Goal: Information Seeking & Learning: Understand process/instructions

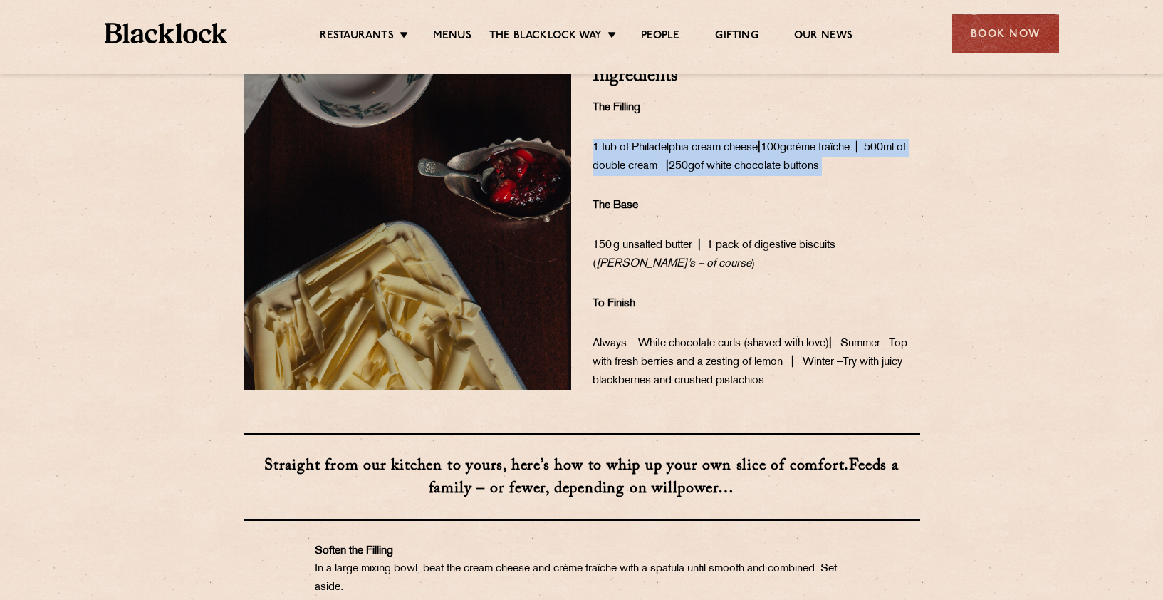
drag, startPoint x: 593, startPoint y: 163, endPoint x: 641, endPoint y: 200, distance: 61.0
click at [641, 200] on div "Ingredients The Filling 1 tub of Philadelphia cream cheese | 100g crème fraîche…" at bounding box center [756, 228] width 349 height 323
click at [712, 144] on div "Ingredients The Filling 1 tub of Philadelphia cream cheese | 100g crème fraîche…" at bounding box center [756, 228] width 349 height 323
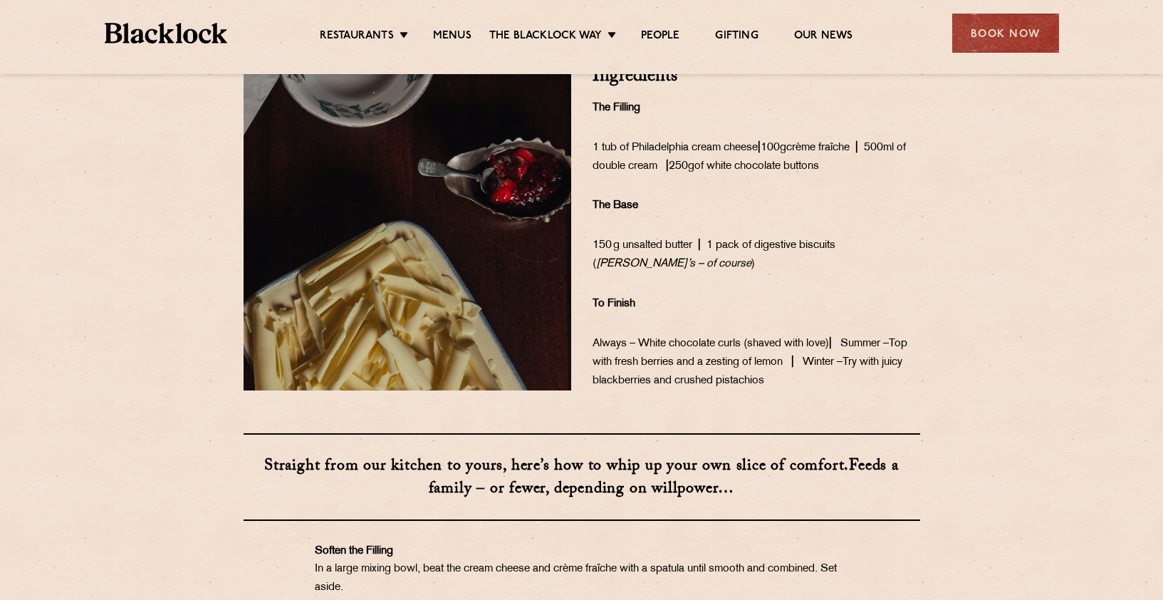
click at [697, 153] on span "1 tub of Philadelphia cream cheese | 100g" at bounding box center [690, 147] width 194 height 11
drag, startPoint x: 633, startPoint y: 165, endPoint x: 761, endPoint y: 170, distance: 128.3
click at [761, 153] on span "1 tub of Philadelphia cream cheese | 100g" at bounding box center [690, 147] width 194 height 11
copy span "Philadelphia cream cheese"
drag, startPoint x: 640, startPoint y: 184, endPoint x: 709, endPoint y: 190, distance: 69.4
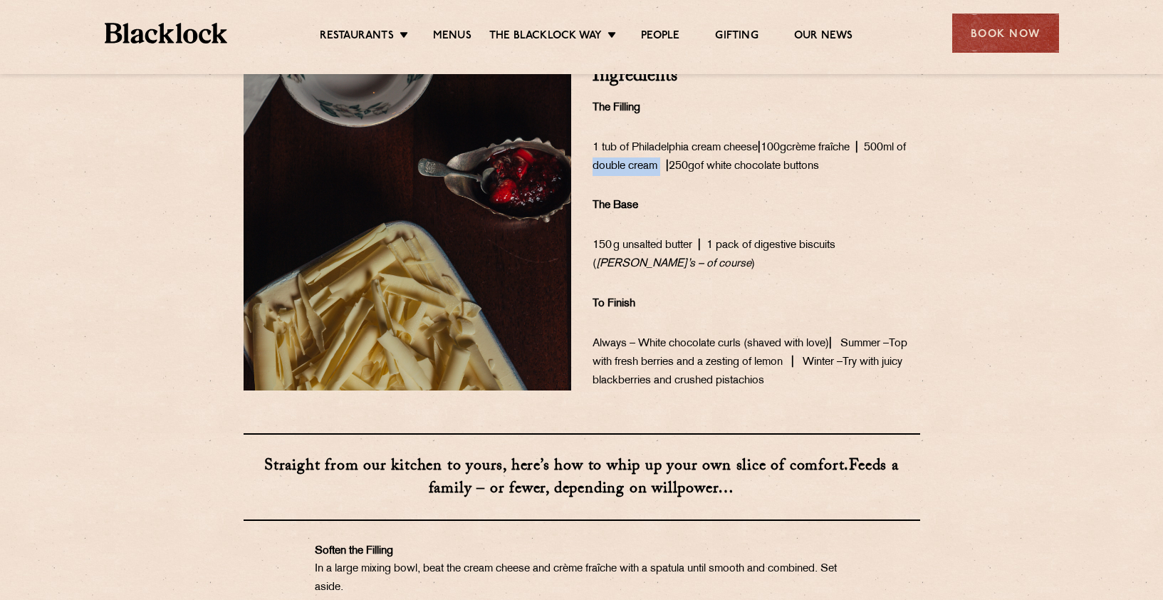
click at [709, 176] on p "1 tub of Philadelphia cream cheese | 100g crème fraîche | 500ml of double cream…" at bounding box center [757, 157] width 328 height 37
drag, startPoint x: 594, startPoint y: 179, endPoint x: 707, endPoint y: 180, distance: 113.3
click at [707, 176] on p "1 tub of Philadelphia cream cheese | 100g crème fraîche | 500ml of double cream…" at bounding box center [757, 157] width 328 height 37
copy span "500ml of double cream"
drag, startPoint x: 771, startPoint y: 182, endPoint x: 888, endPoint y: 182, distance: 116.8
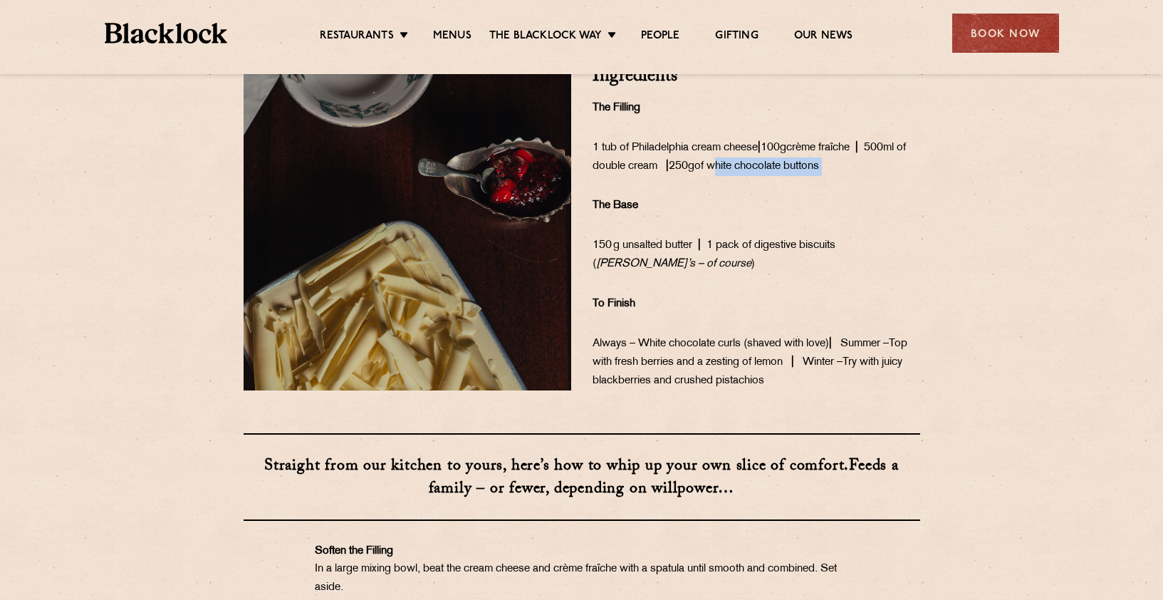
click at [822, 172] on span "| 250g of white chocolate buttons" at bounding box center [739, 166] width 165 height 11
copy span "white chocolate buttons"
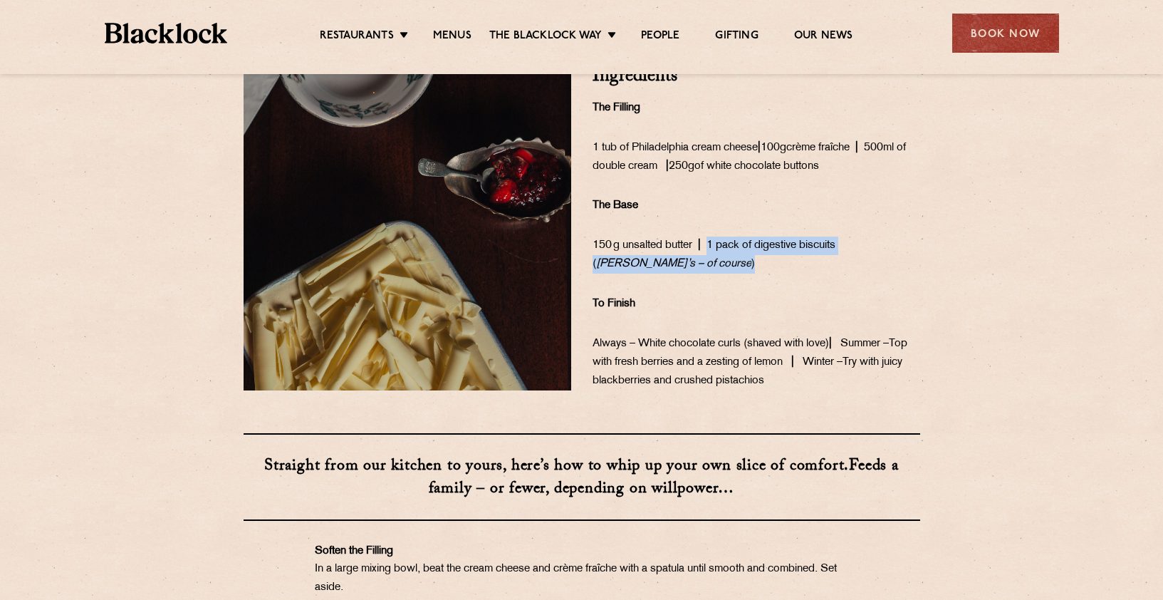
drag, startPoint x: 715, startPoint y: 260, endPoint x: 730, endPoint y: 288, distance: 31.6
click at [730, 274] on p "150 g unsalted butter | 1 pack of digestive biscuits ( McVitie’s – of course )" at bounding box center [757, 254] width 328 height 37
copy span "1 pack of digestive biscuits ( McVitie’s – of course )"
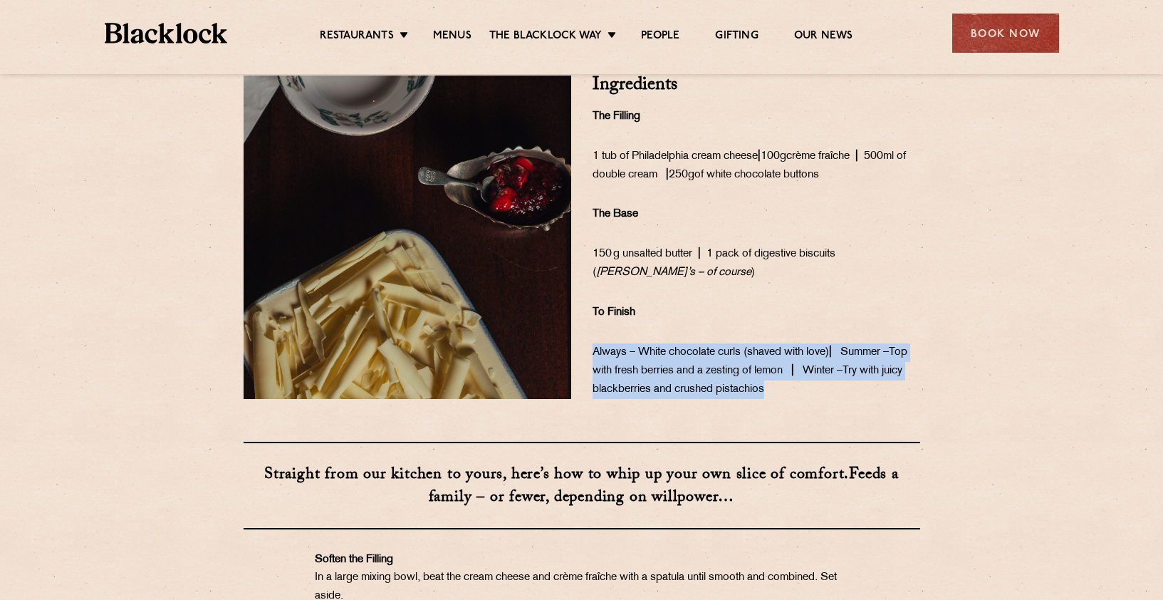
drag, startPoint x: 592, startPoint y: 363, endPoint x: 648, endPoint y: 427, distance: 85.3
click at [648, 427] on div "We’ve always believed that great food is best shared – be it our All In, [DATE]…" at bounding box center [581, 415] width 1163 height 1910
copy p "Always – White chocolate curls (shaved with love) | Summer – Top with fresh ber…"
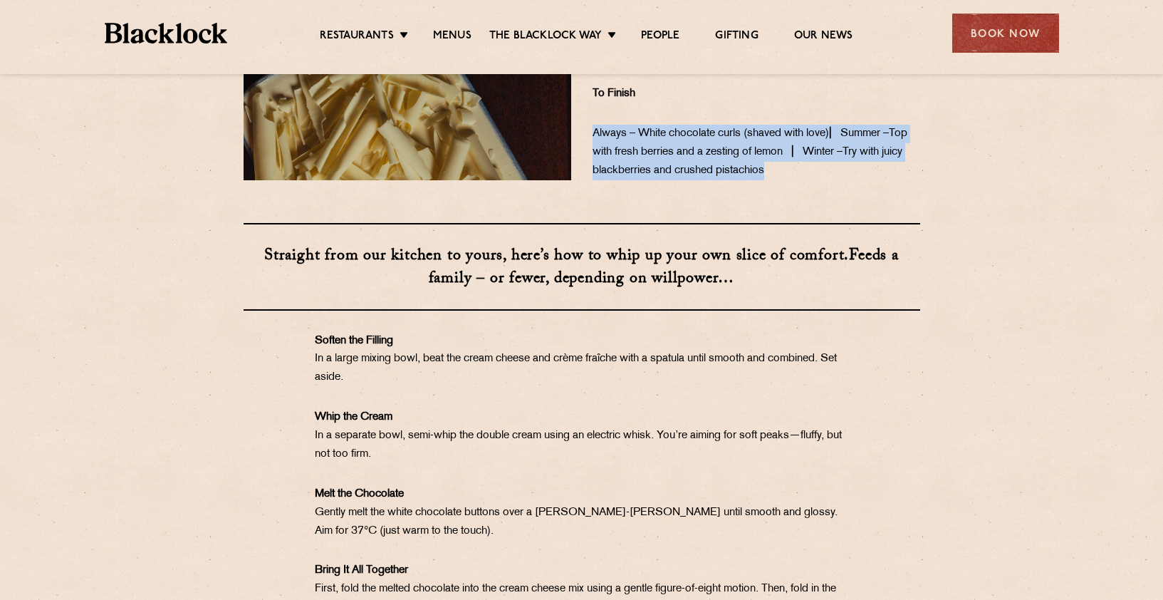
scroll to position [759, 0]
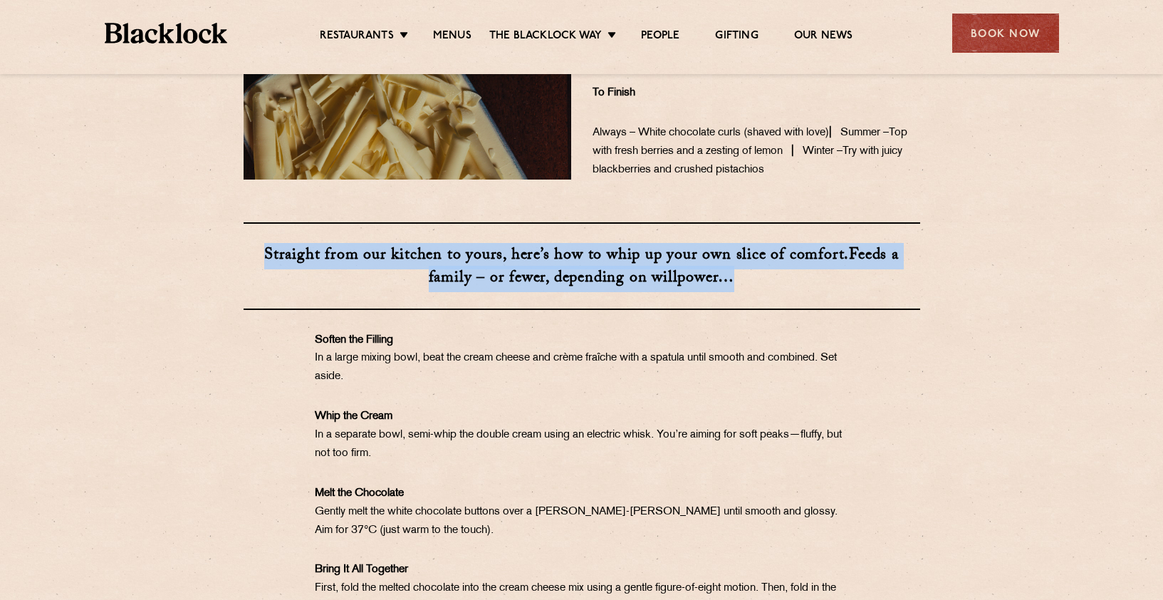
drag, startPoint x: 266, startPoint y: 264, endPoint x: 362, endPoint y: 327, distance: 115.2
click at [362, 310] on h3 "Straight from our kitchen to yours, here’s how to whip up your own slice of com…" at bounding box center [582, 266] width 677 height 88
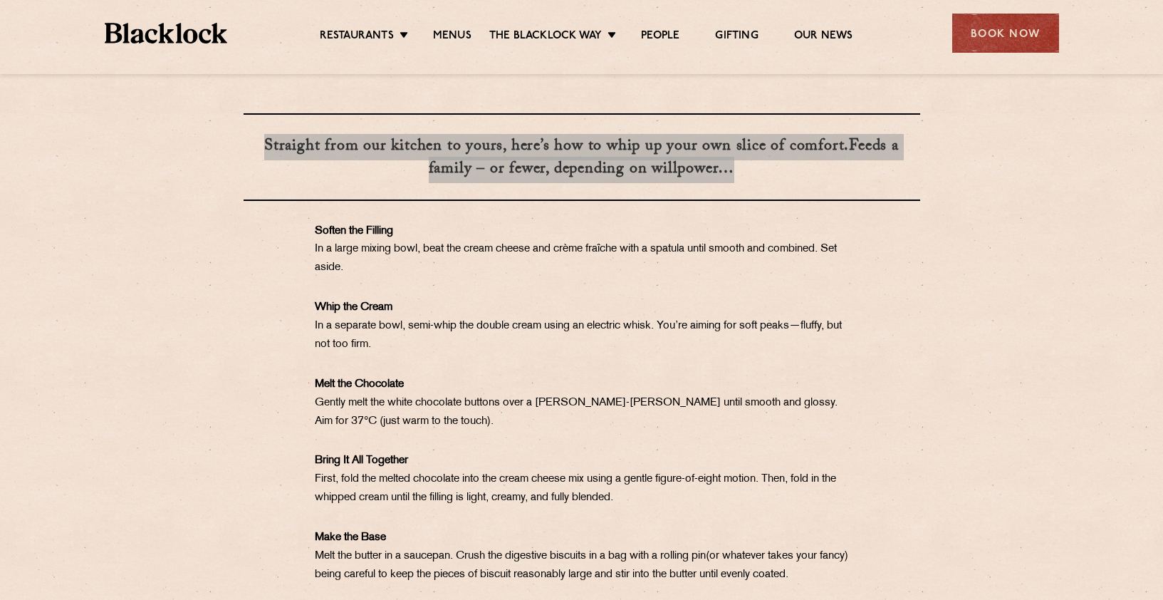
scroll to position [869, 0]
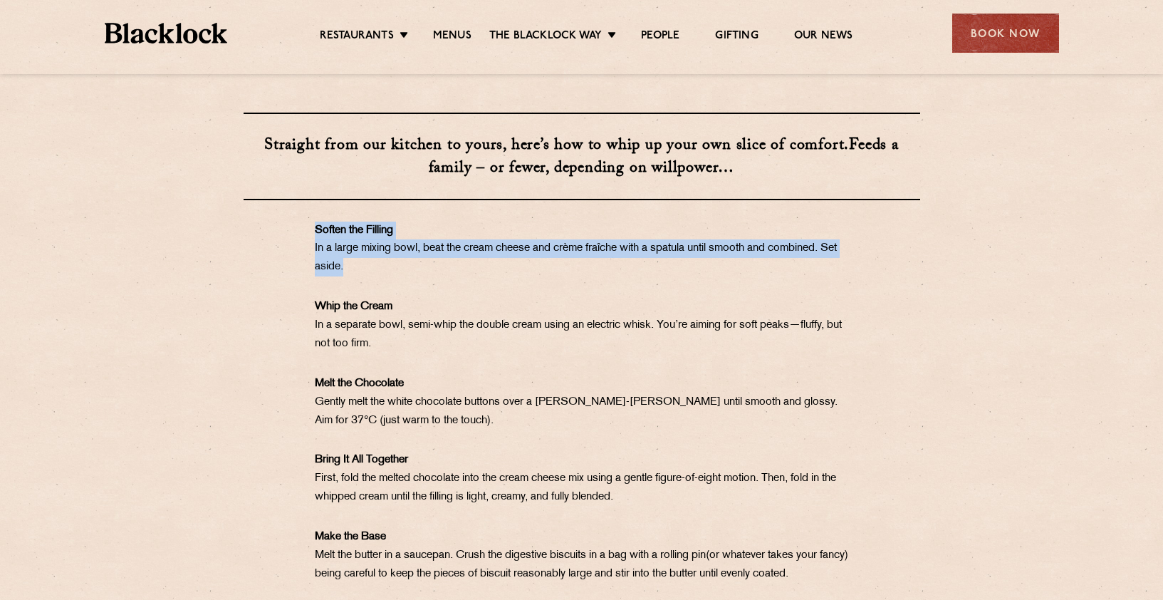
drag, startPoint x: 308, startPoint y: 236, endPoint x: 357, endPoint y: 293, distance: 74.7
click at [357, 293] on div "Straight from our kitchen to yours, here’s how to whip up your own slice of com…" at bounding box center [582, 416] width 712 height 606
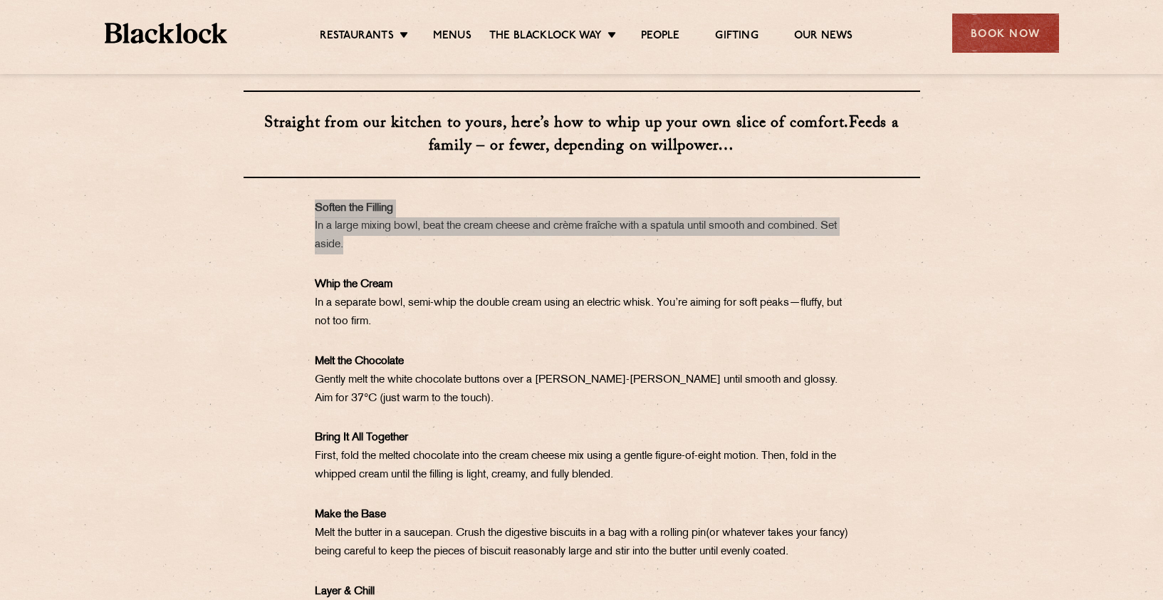
scroll to position [895, 0]
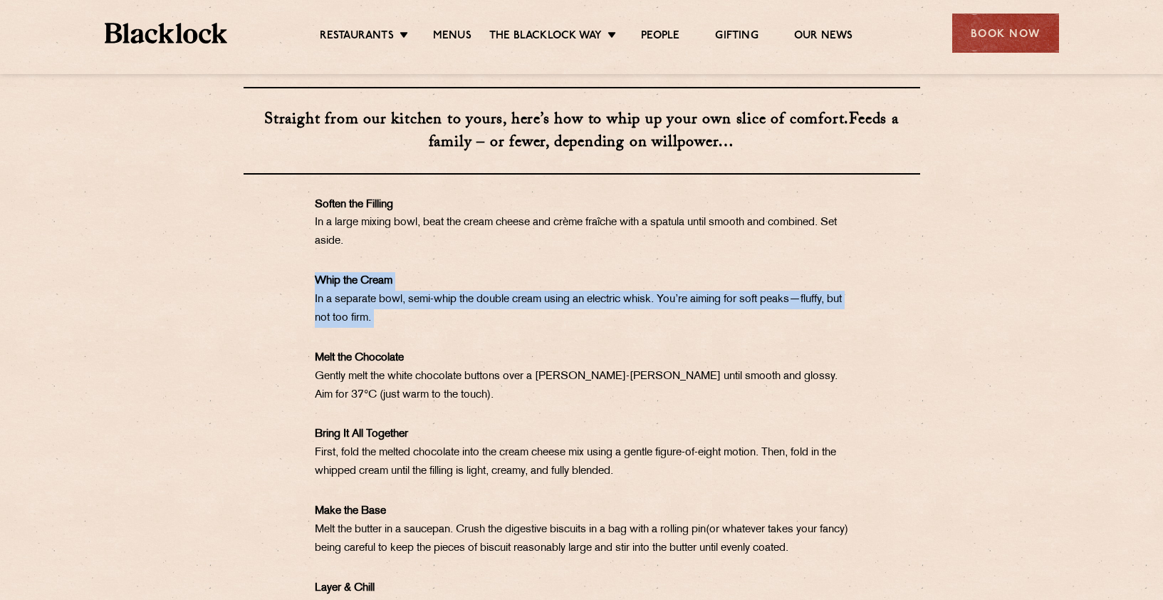
drag, startPoint x: 315, startPoint y: 289, endPoint x: 385, endPoint y: 349, distance: 91.9
click at [385, 349] on div "Straight from our kitchen to yours, here’s how to whip up your own slice of com…" at bounding box center [582, 390] width 712 height 606
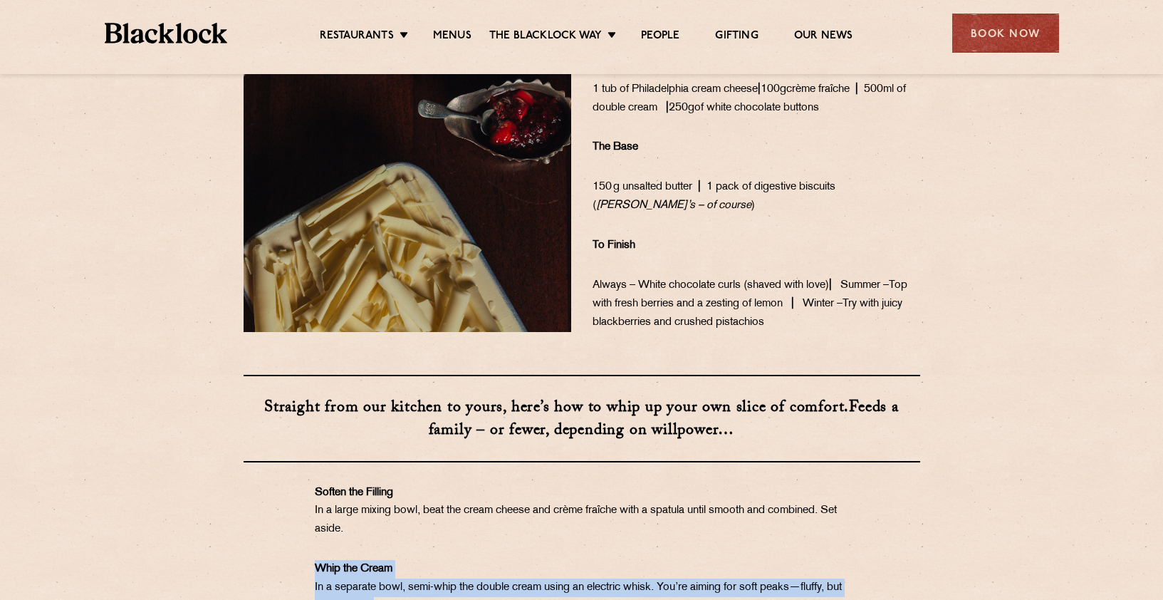
scroll to position [611, 0]
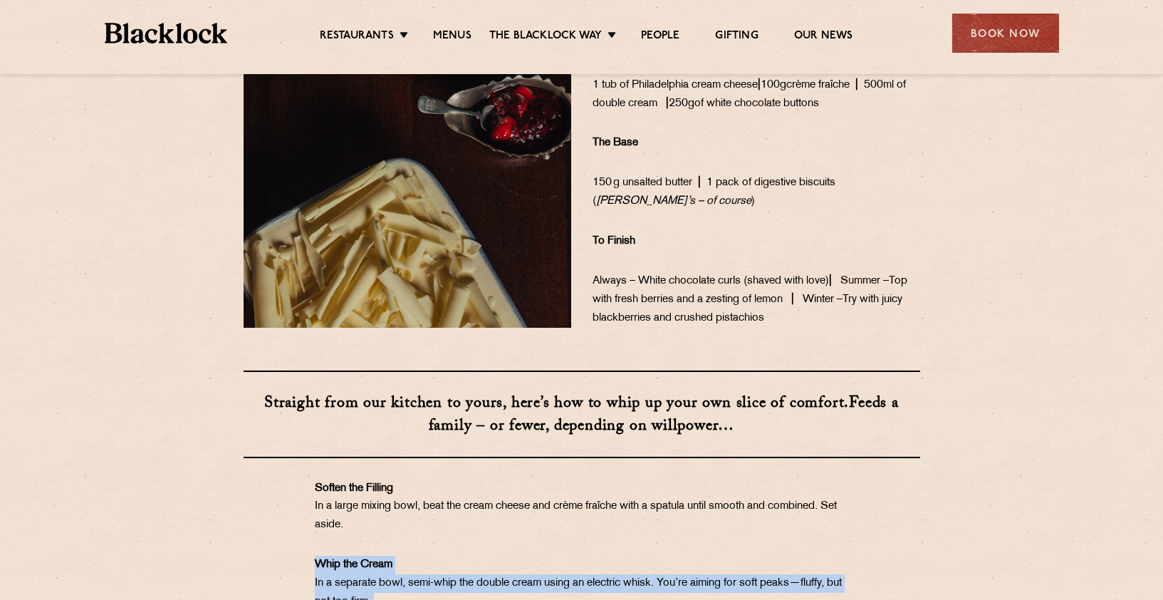
drag, startPoint x: 592, startPoint y: 93, endPoint x: 909, endPoint y: 105, distance: 317.2
click at [909, 105] on div "Ingredients The Filling 1 tub of Philadelphia cream cheese | 100g crème fraîche…" at bounding box center [756, 165] width 349 height 323
copy p "1 tub of Philadelphia cream cheese | 100g crème fraîche |"
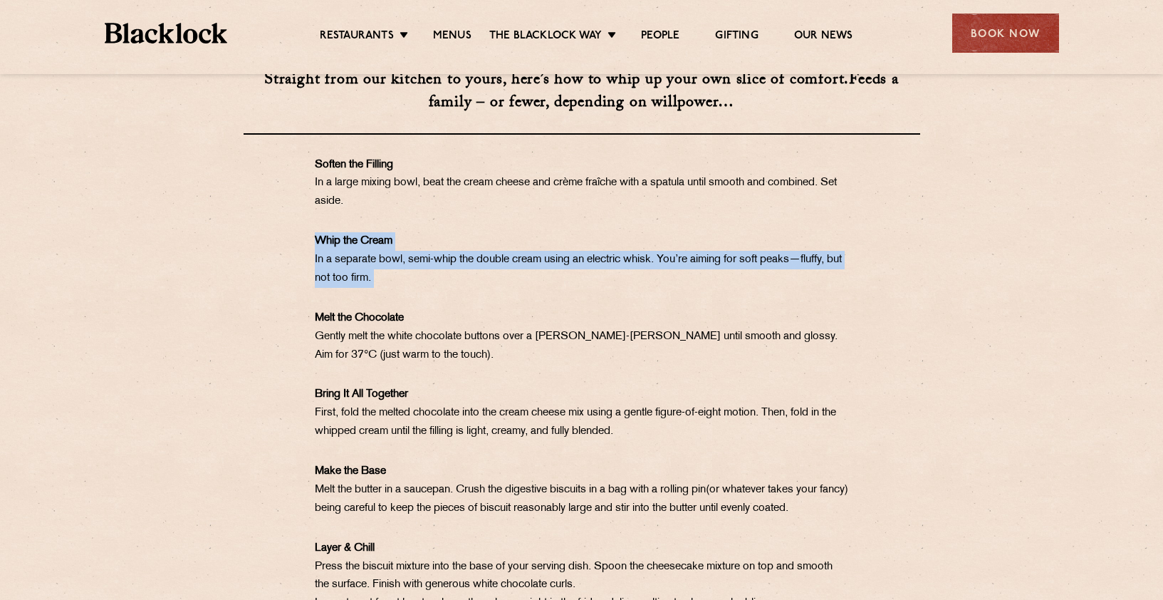
scroll to position [937, 0]
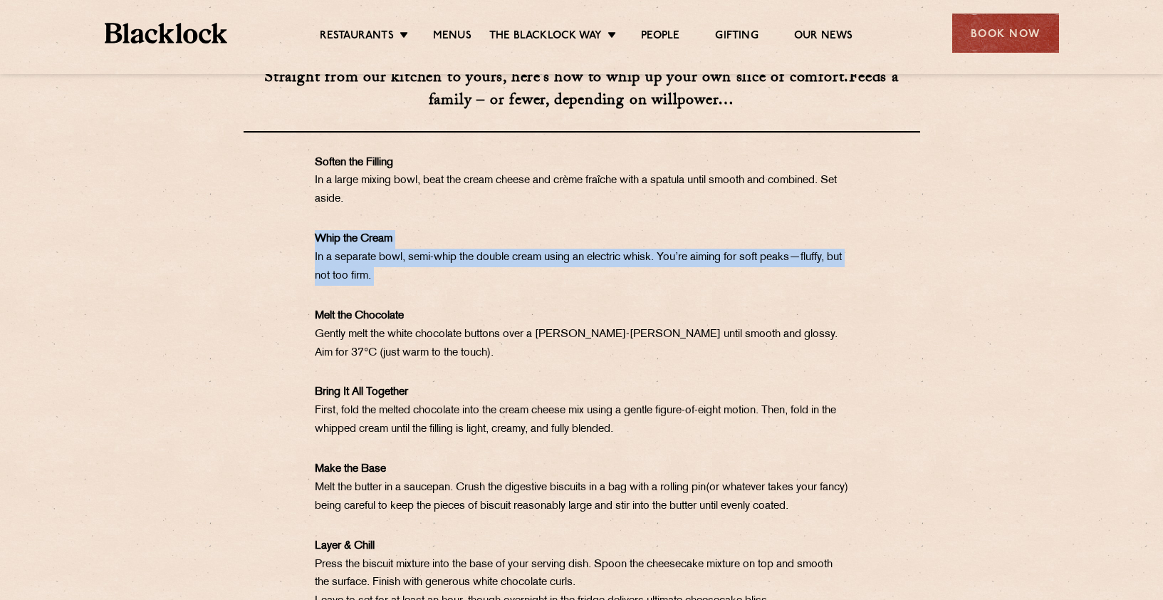
drag, startPoint x: 316, startPoint y: 256, endPoint x: 399, endPoint y: 296, distance: 91.8
click at [399, 286] on p "Whip the Cream In a separate bowl, semi-whip the double cream using an electric…" at bounding box center [582, 258] width 534 height 56
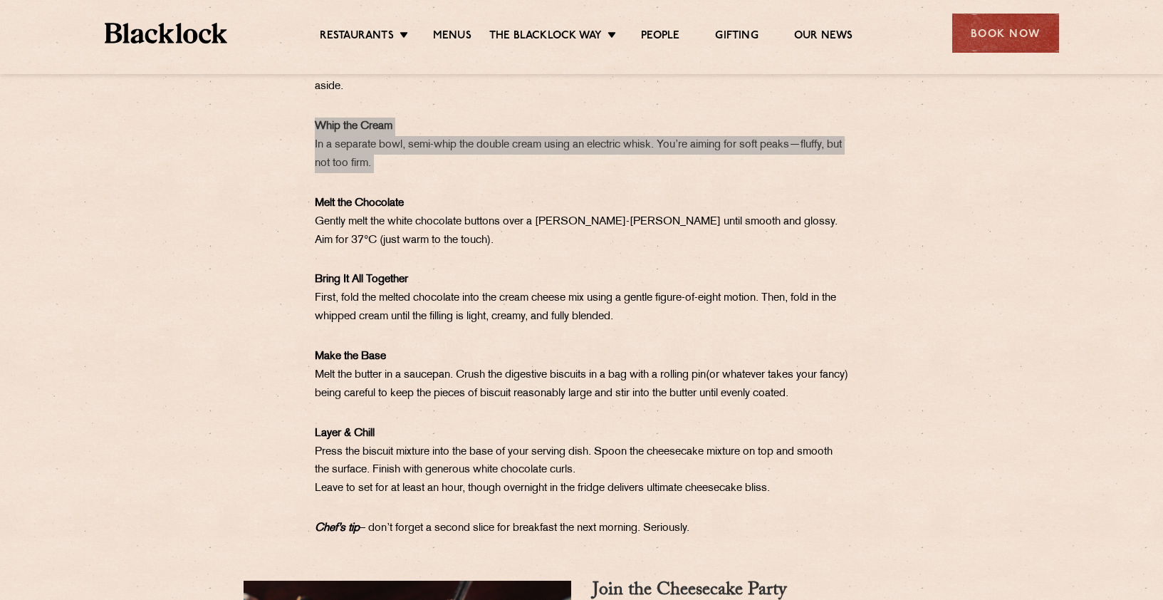
scroll to position [1051, 0]
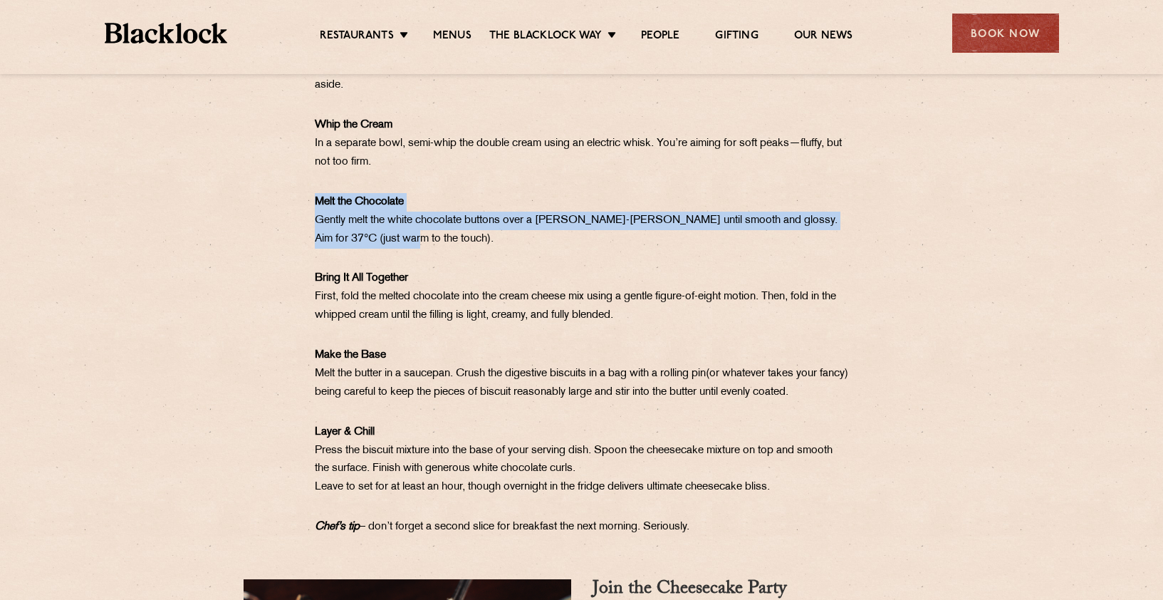
drag, startPoint x: 315, startPoint y: 214, endPoint x: 367, endPoint y: 260, distance: 69.6
click at [367, 249] on p "Melt the Chocolate Gently melt the white chocolate buttons over a [PERSON_NAME]…" at bounding box center [582, 221] width 534 height 56
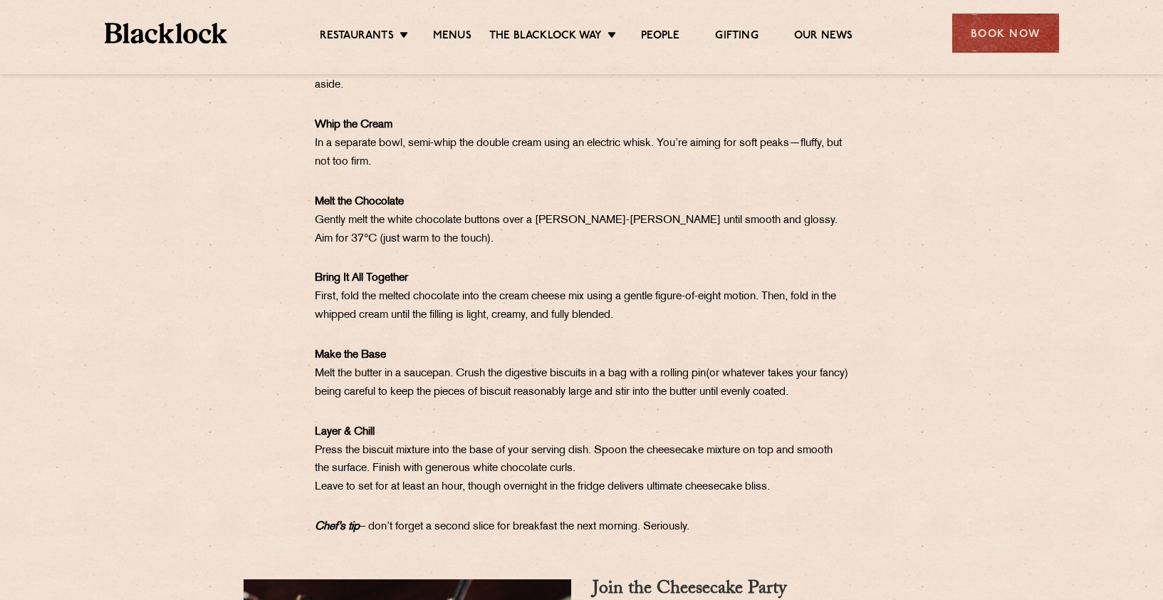
click at [317, 284] on b "Bring It All Together" at bounding box center [361, 278] width 93 height 11
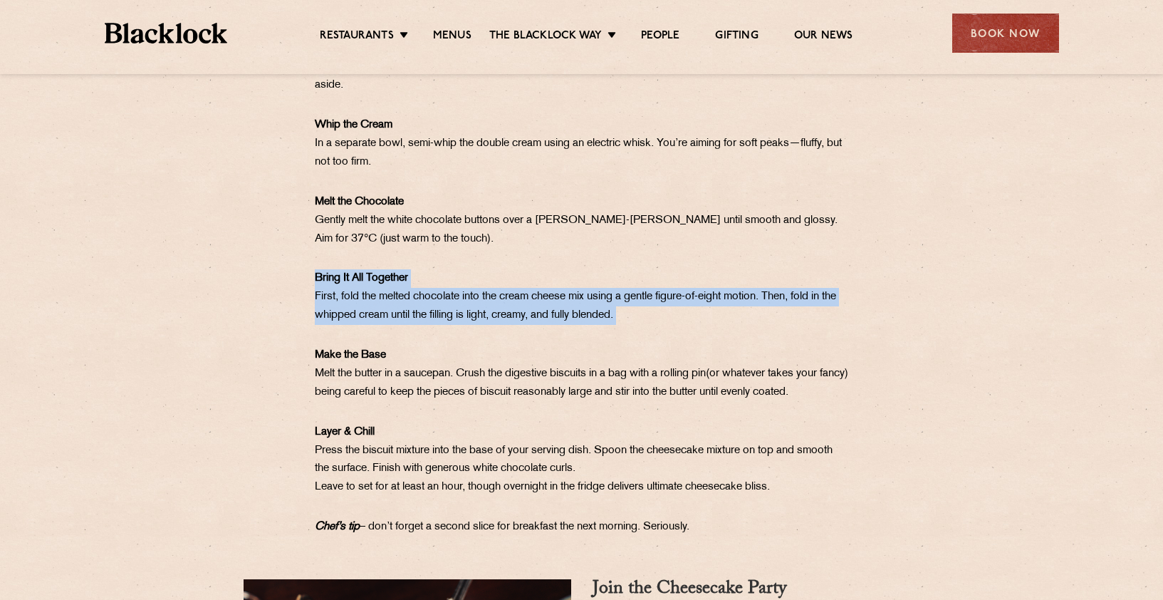
drag, startPoint x: 316, startPoint y: 289, endPoint x: 348, endPoint y: 357, distance: 74.9
click at [348, 357] on div "Straight from our kitchen to yours, here’s how to whip up your own slice of com…" at bounding box center [582, 234] width 712 height 606
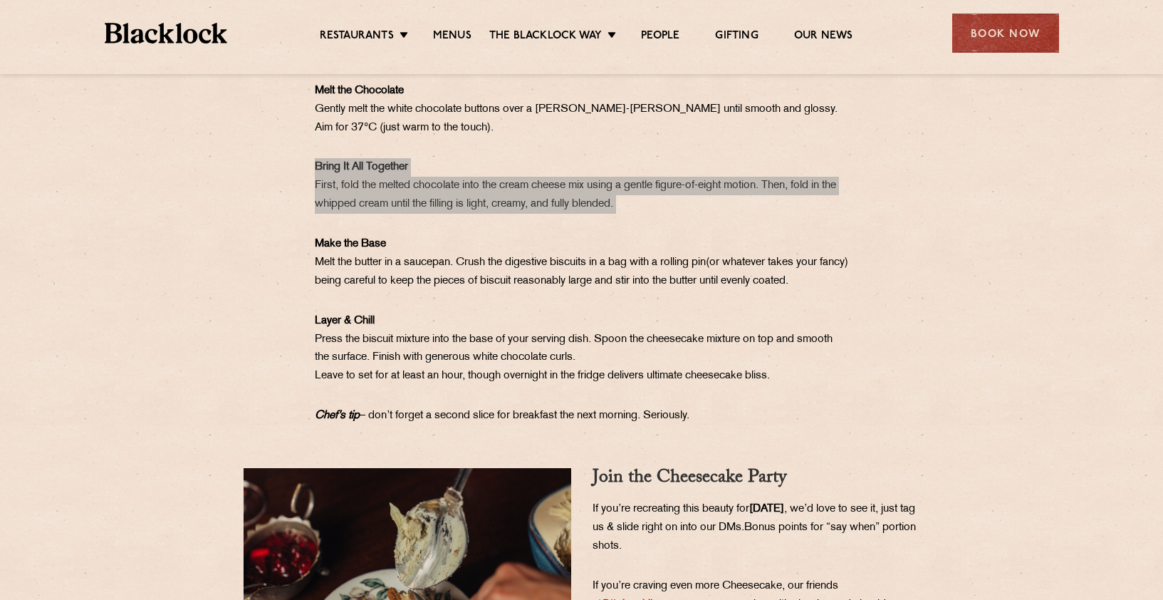
scroll to position [1166, 0]
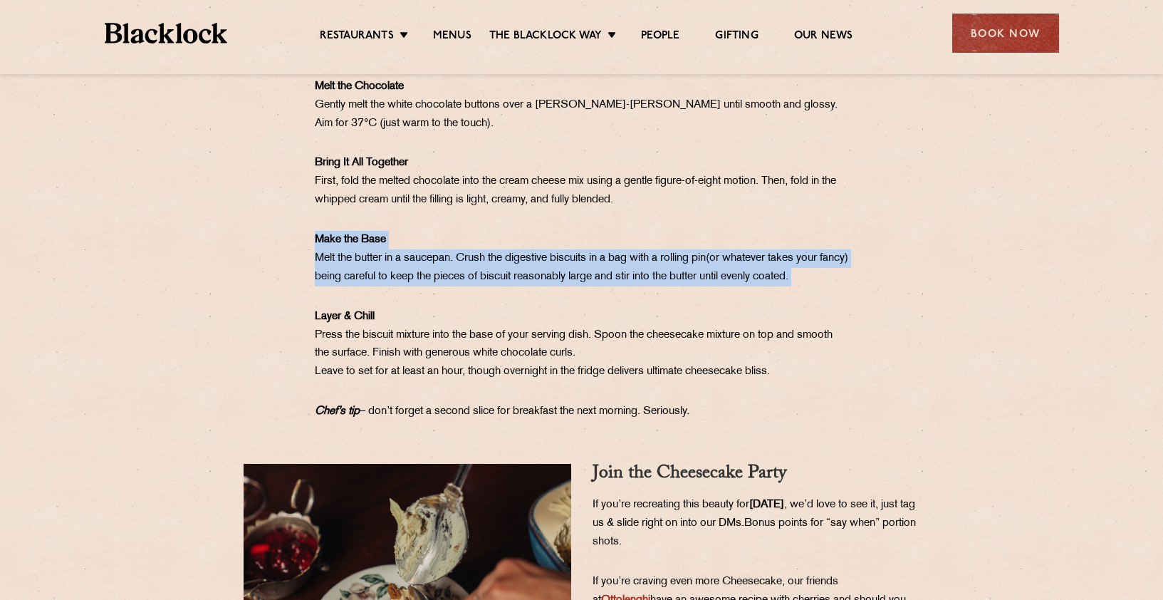
drag, startPoint x: 313, startPoint y: 254, endPoint x: 338, endPoint y: 309, distance: 60.5
click at [338, 309] on div "Straight from our kitchen to yours, here’s how to whip up your own slice of com…" at bounding box center [582, 119] width 712 height 606
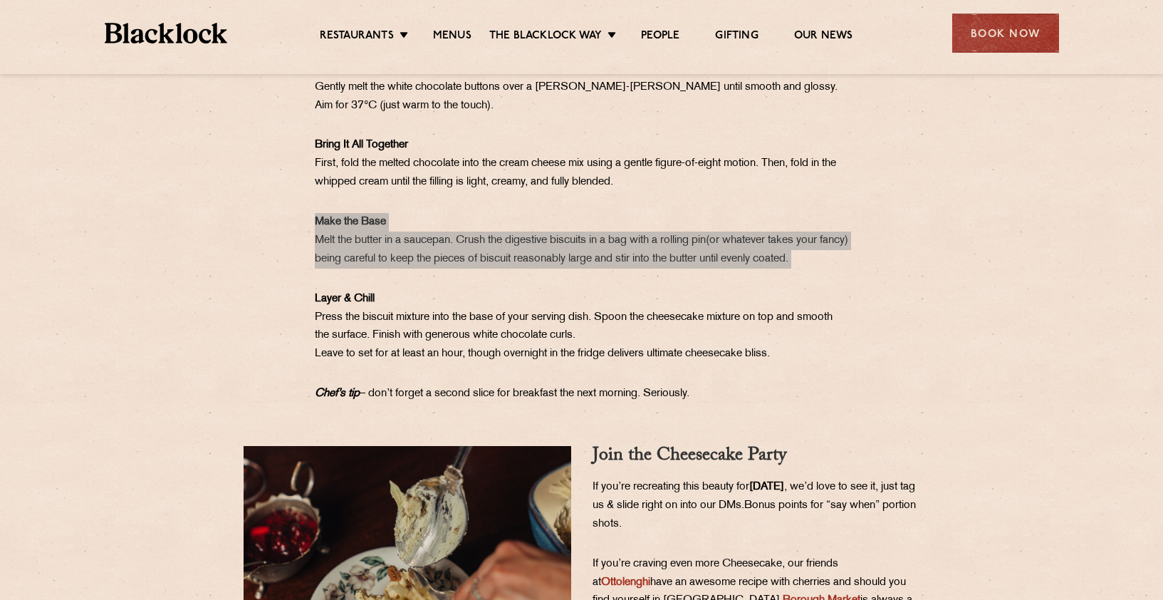
scroll to position [1204, 0]
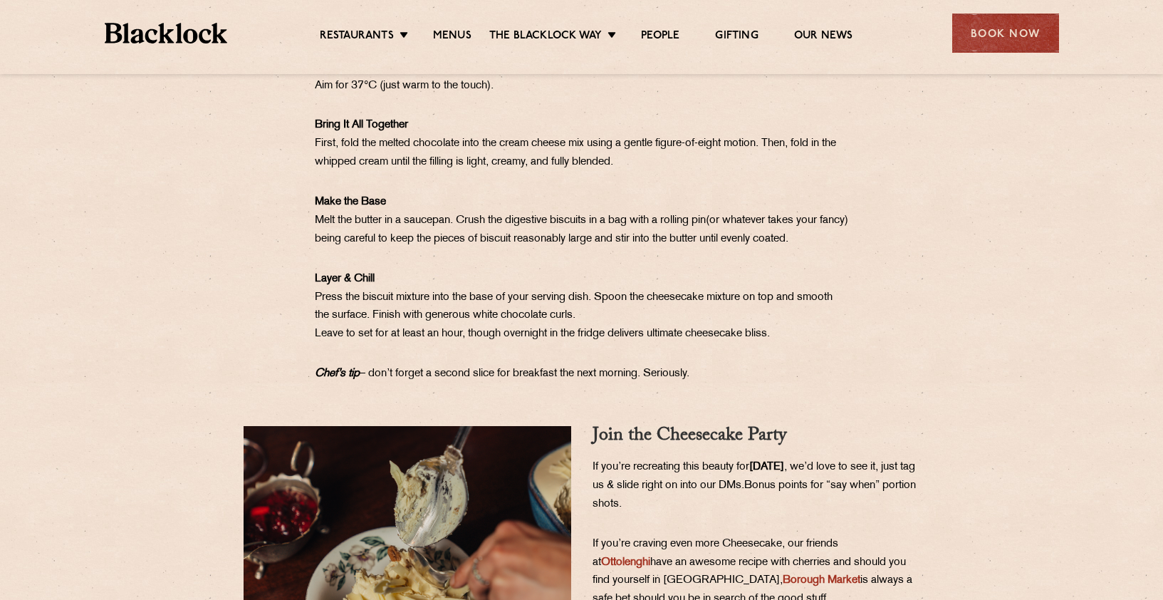
drag, startPoint x: 316, startPoint y: 293, endPoint x: 342, endPoint y: 347, distance: 59.9
click at [342, 340] on span "Layer & Chill Press the biscuit mixture into the base of your serving dish. Spo…" at bounding box center [574, 307] width 518 height 66
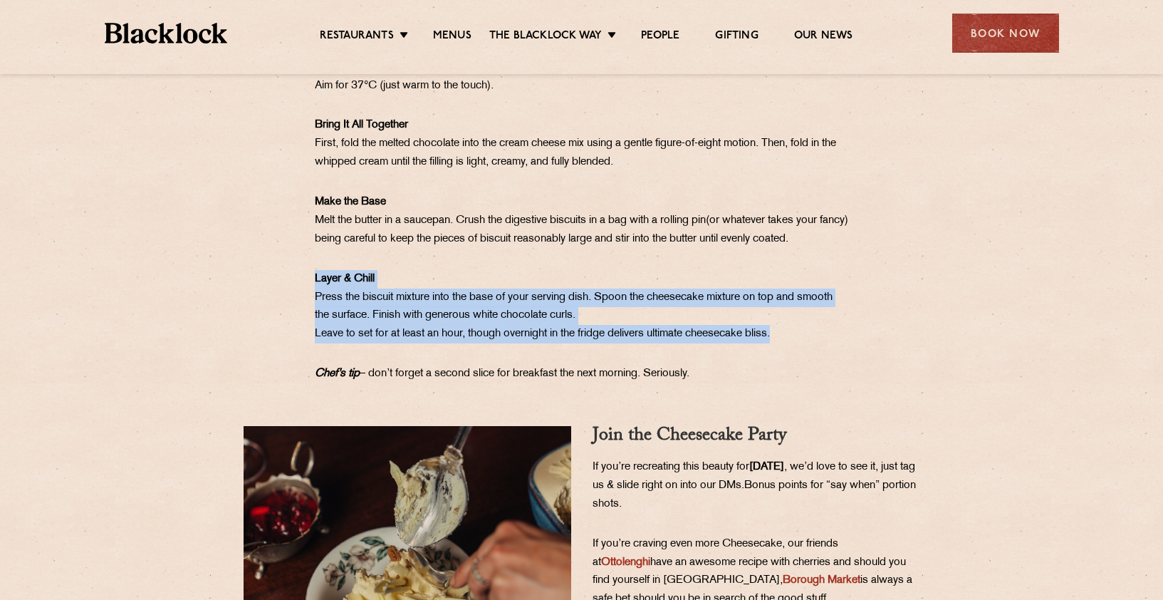
drag, startPoint x: 316, startPoint y: 295, endPoint x: 381, endPoint y: 364, distance: 95.2
click at [381, 364] on div "Straight from our kitchen to yours, here’s how to whip up your own slice of com…" at bounding box center [582, 81] width 712 height 606
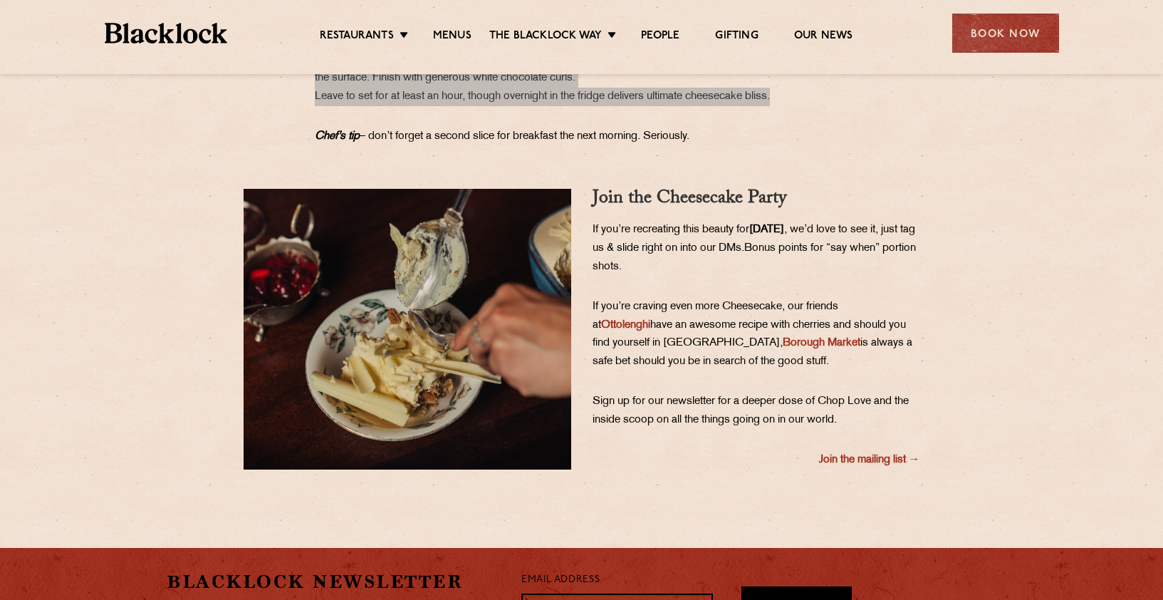
scroll to position [1442, 0]
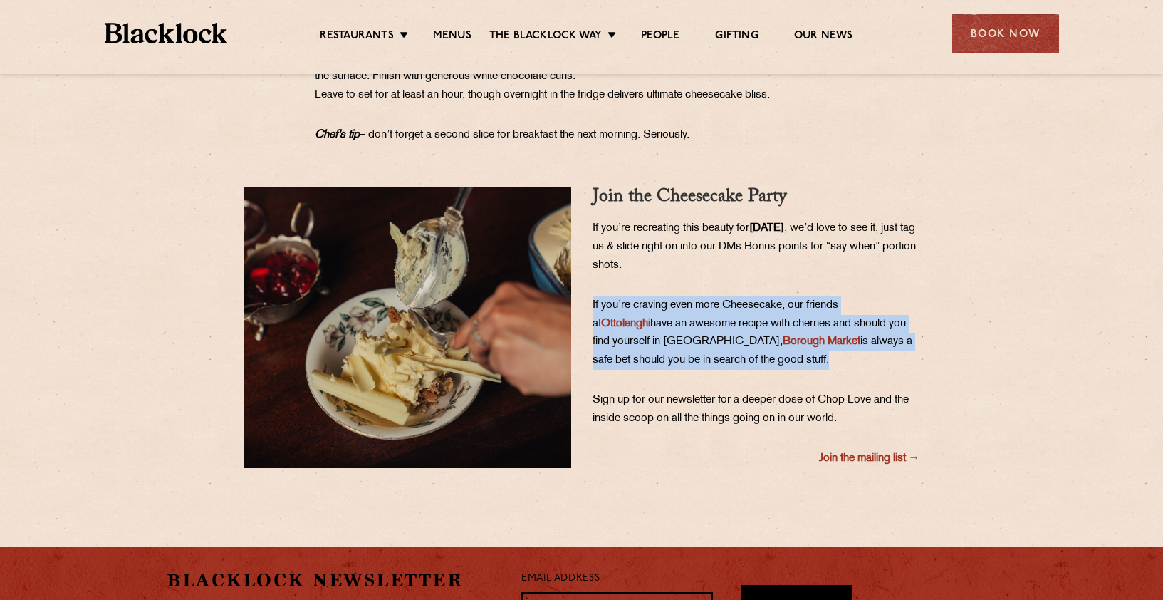
drag, startPoint x: 590, startPoint y: 314, endPoint x: 630, endPoint y: 407, distance: 101.1
click at [630, 407] on div "Join the Cheesecake Party If you’re recreating this beauty for [DATE] , we’d lo…" at bounding box center [756, 327] width 349 height 281
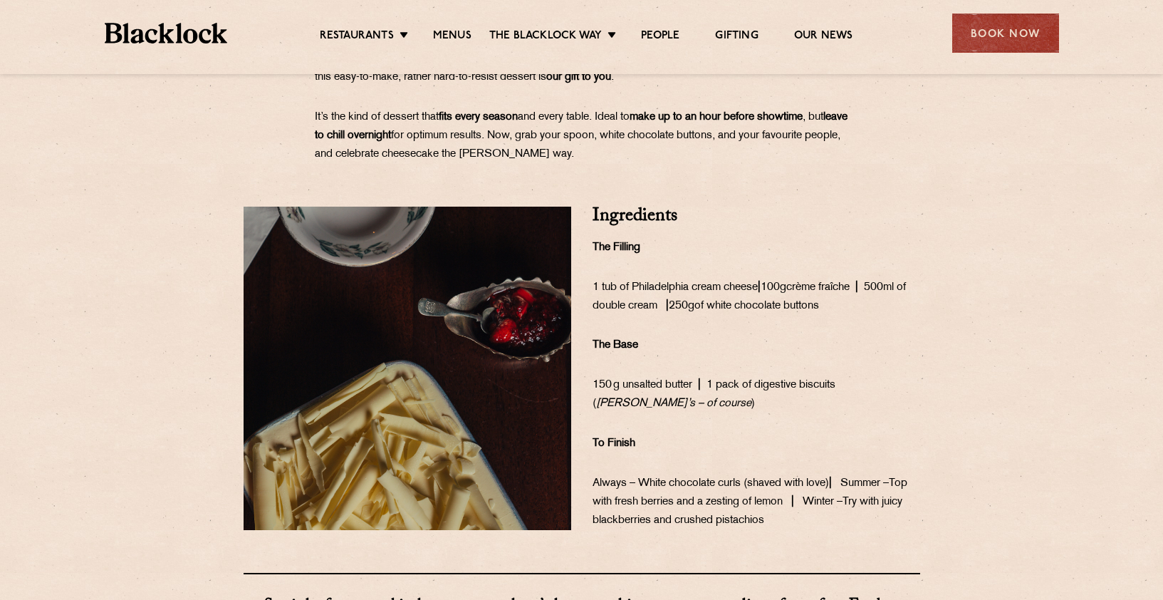
scroll to position [410, 0]
